Goal: Task Accomplishment & Management: Use online tool/utility

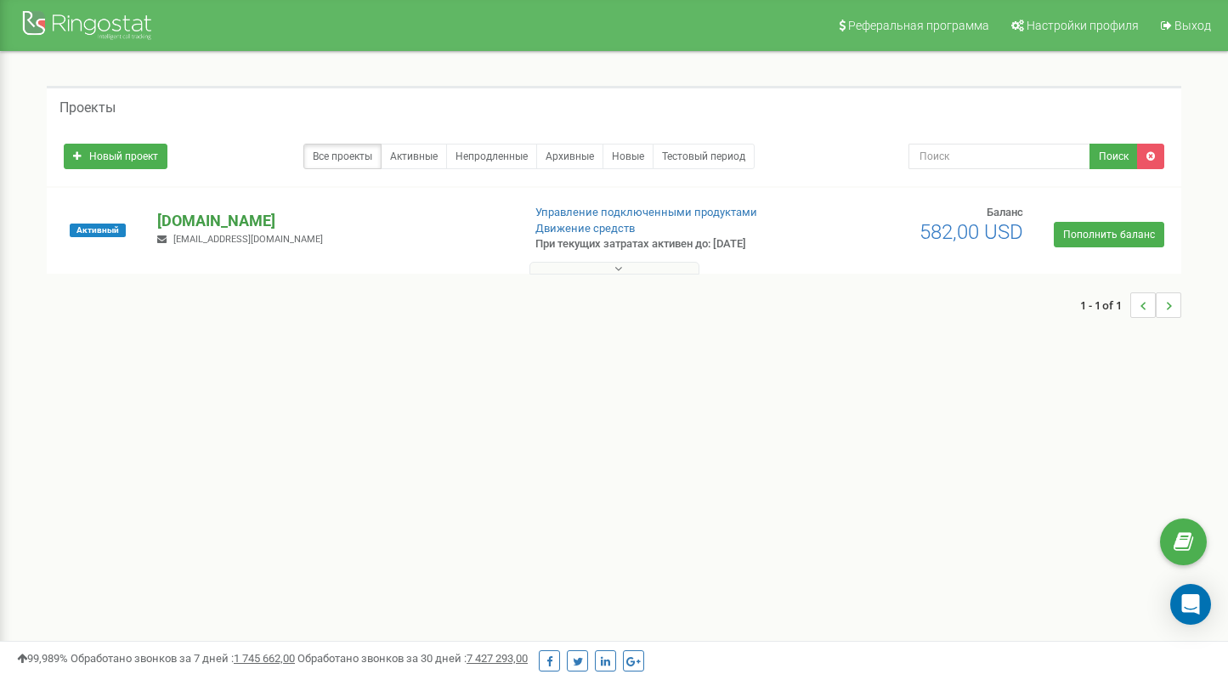
click at [193, 218] on p "[DOMAIN_NAME]" at bounding box center [332, 221] width 350 height 22
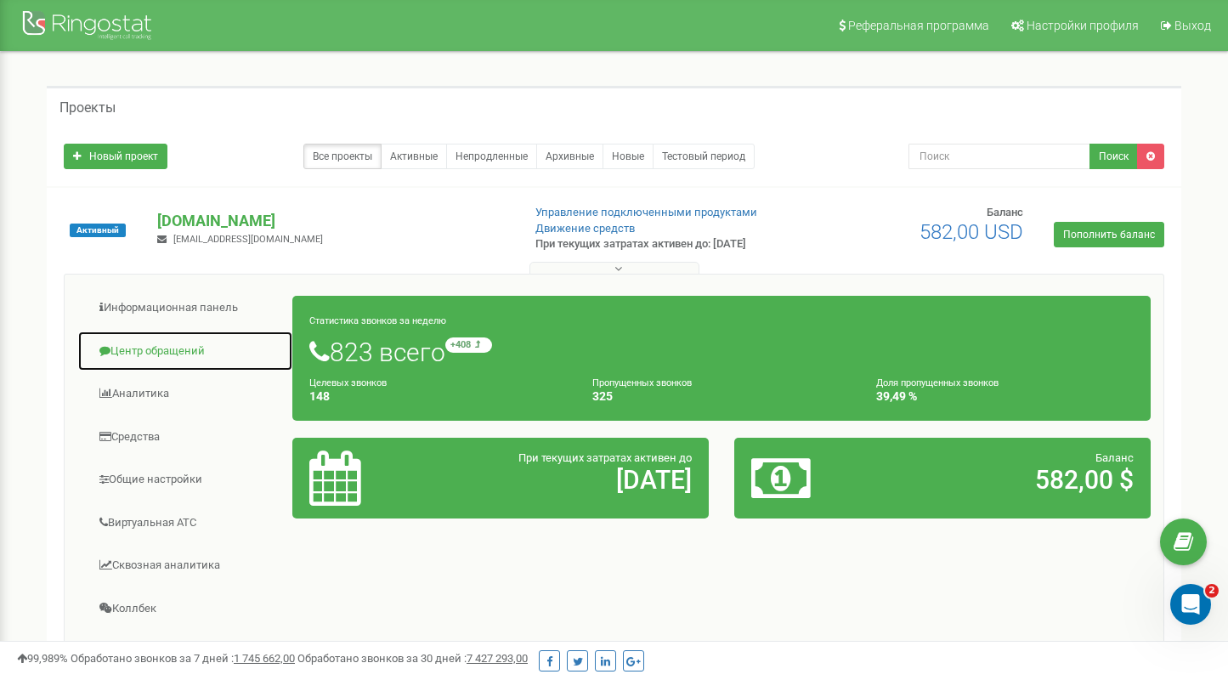
click at [167, 347] on link "Центр обращений" at bounding box center [185, 352] width 216 height 42
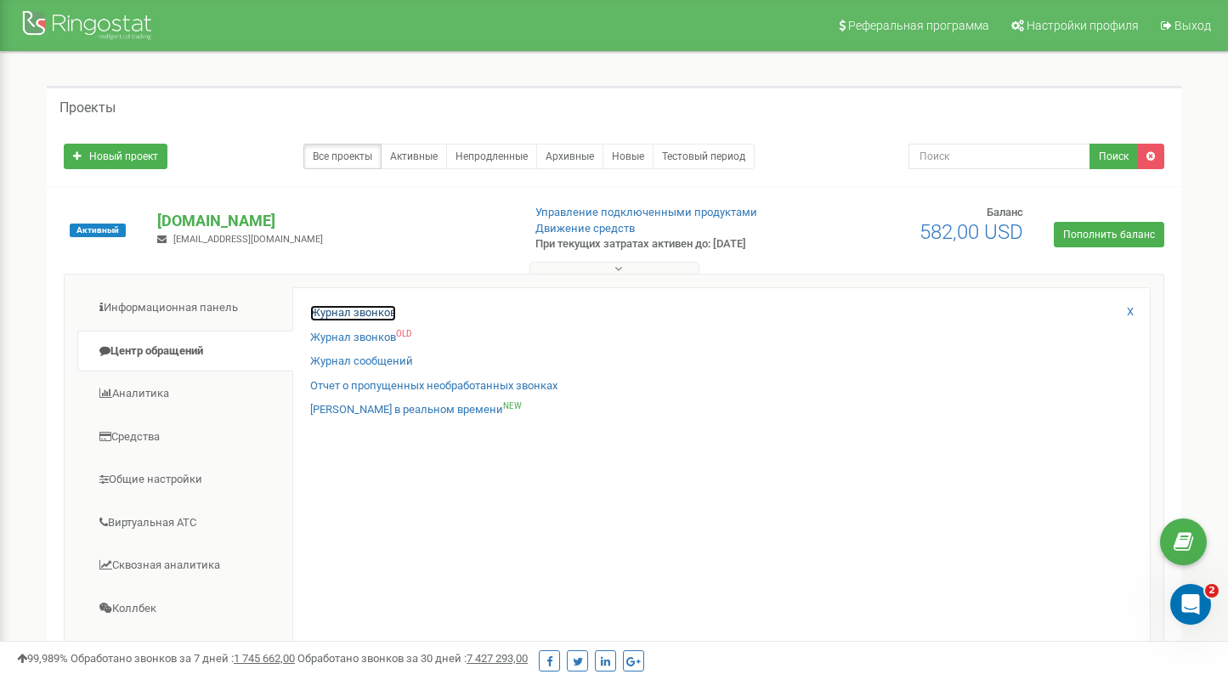
click at [348, 313] on link "Журнал звонков" at bounding box center [353, 313] width 86 height 16
